Goal: Book appointment/travel/reservation

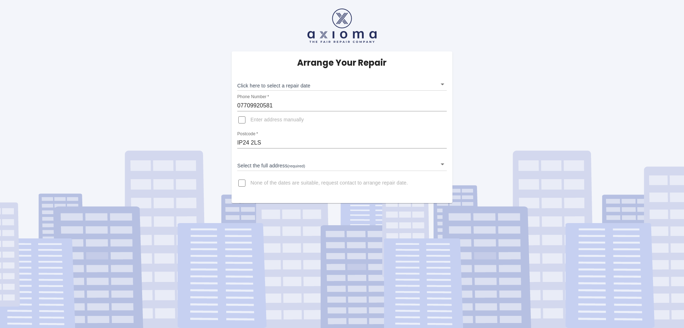
click at [293, 81] on body "Arrange Your Repair Click here to select a repair date ​ Phone Number   * 07709…" at bounding box center [342, 164] width 684 height 328
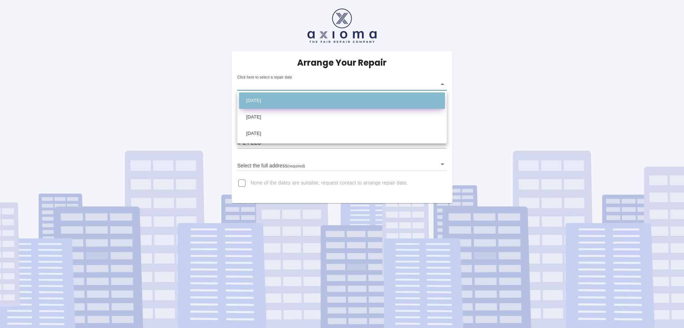
click at [282, 98] on li "[DATE]" at bounding box center [342, 100] width 206 height 16
type input "[DATE]T00:00:00.000Z"
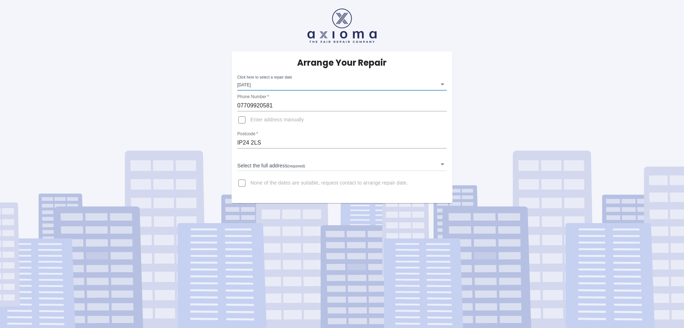
click at [271, 165] on body "Arrange Your Repair Click here to select a repair date [DATE] [DATE]T00:00:00.0…" at bounding box center [342, 164] width 684 height 328
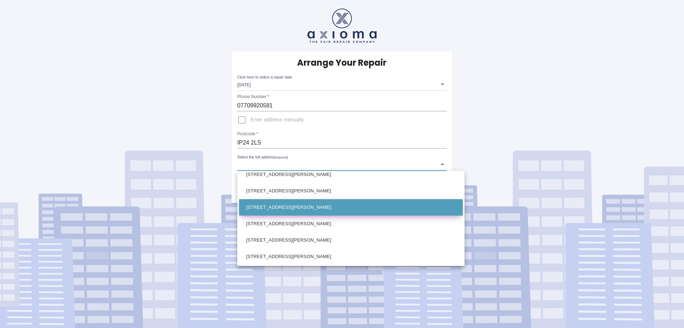
scroll to position [253, 0]
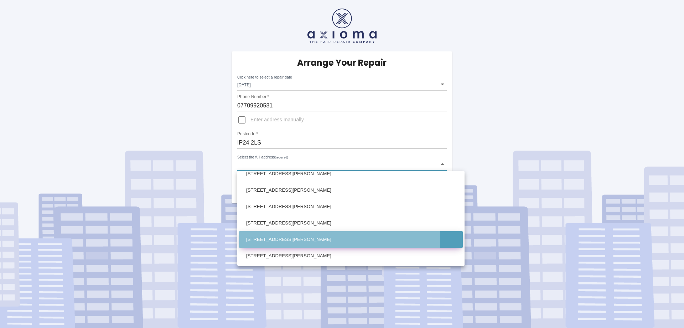
click at [262, 239] on li "[STREET_ADDRESS][PERSON_NAME]" at bounding box center [351, 239] width 224 height 16
type input "[STREET_ADDRESS][PERSON_NAME]"
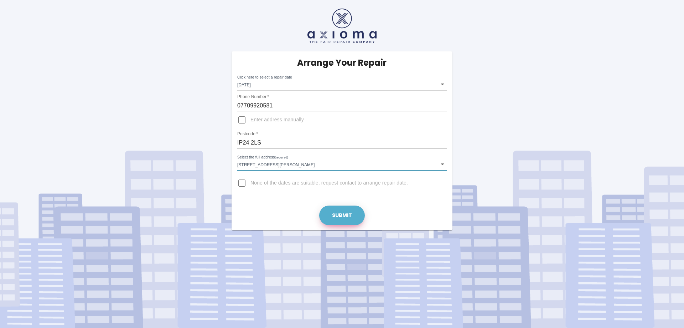
click at [340, 215] on button "Submit" at bounding box center [342, 215] width 46 height 20
